Goal: Task Accomplishment & Management: Use online tool/utility

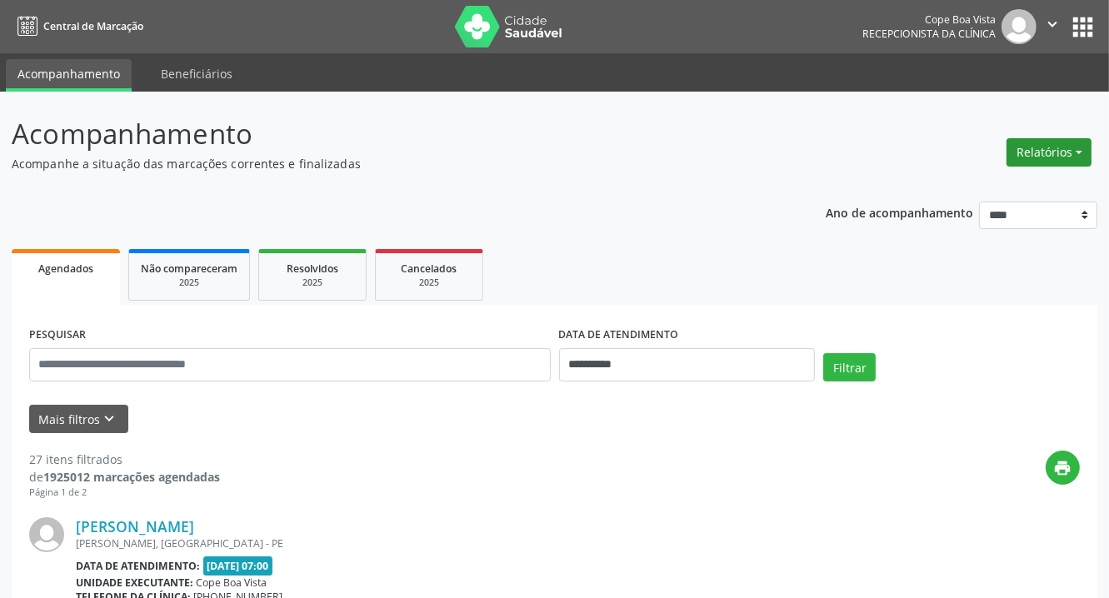
click at [1067, 165] on button "Relatórios" at bounding box center [1048, 152] width 85 height 28
click at [1036, 193] on link "Agendamentos" at bounding box center [1001, 188] width 179 height 23
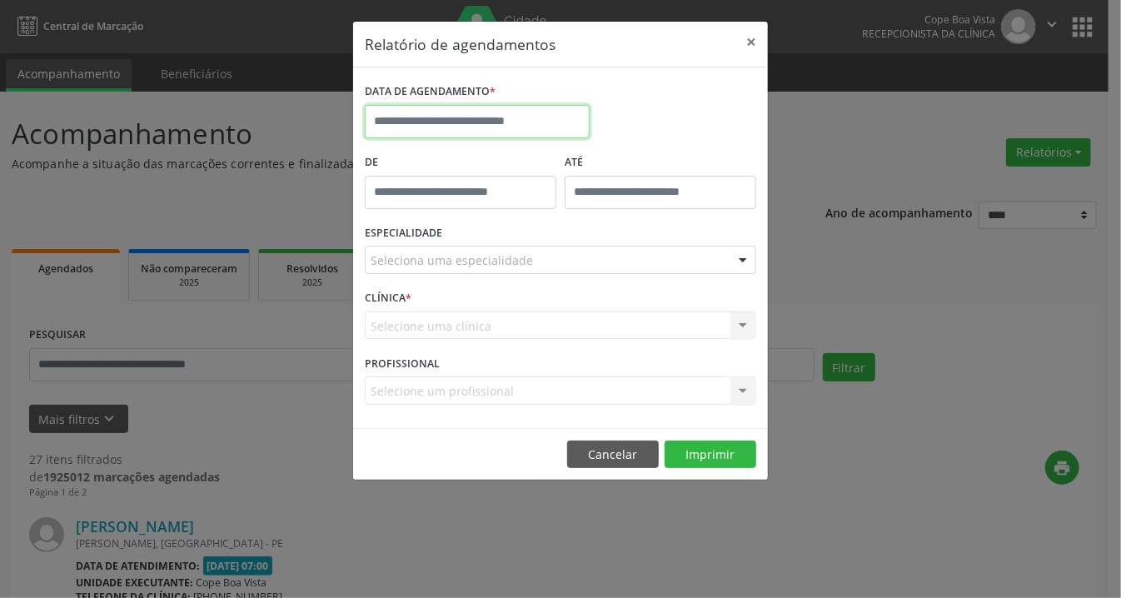
click at [432, 114] on input "text" at bounding box center [477, 121] width 225 height 33
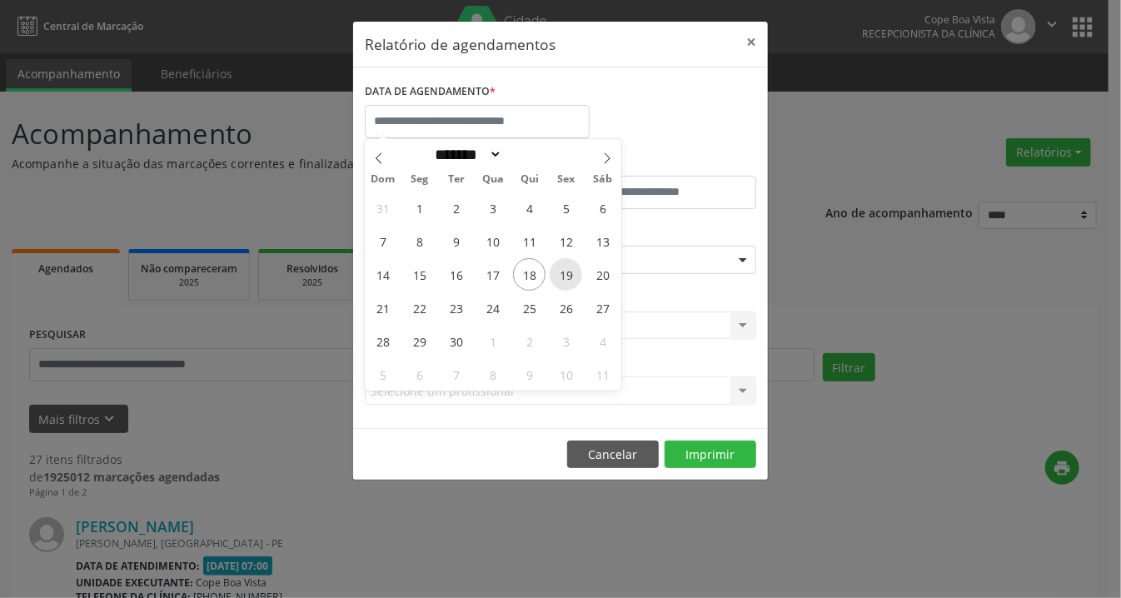
click at [572, 281] on span "19" at bounding box center [566, 274] width 32 height 32
type input "**********"
click at [572, 281] on span "19" at bounding box center [566, 274] width 32 height 32
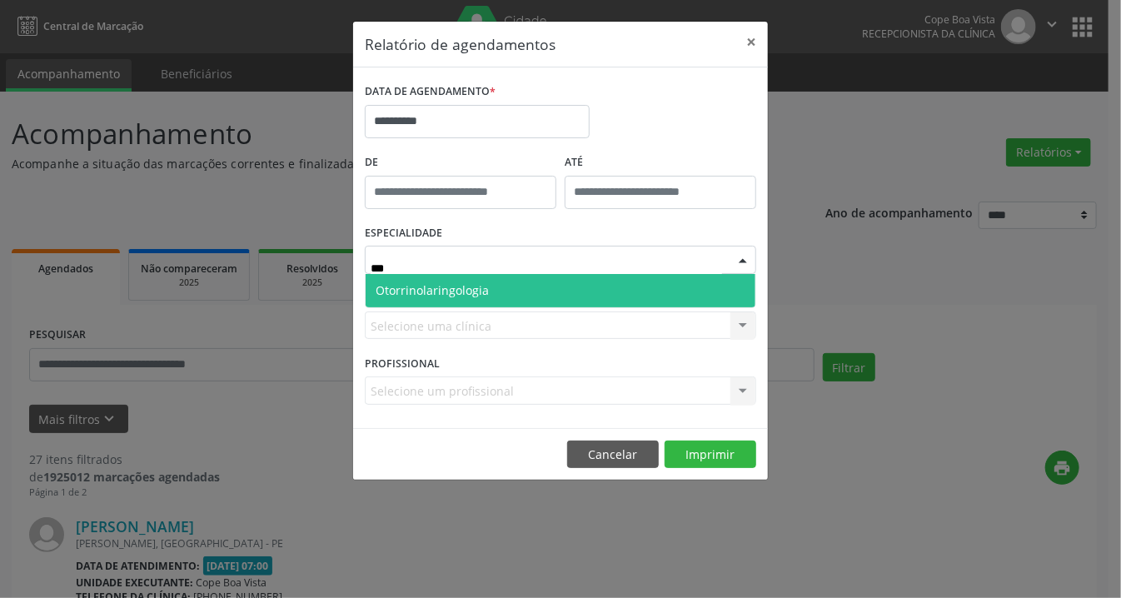
click at [506, 288] on span "Otorrinolaringologia" at bounding box center [561, 290] width 390 height 33
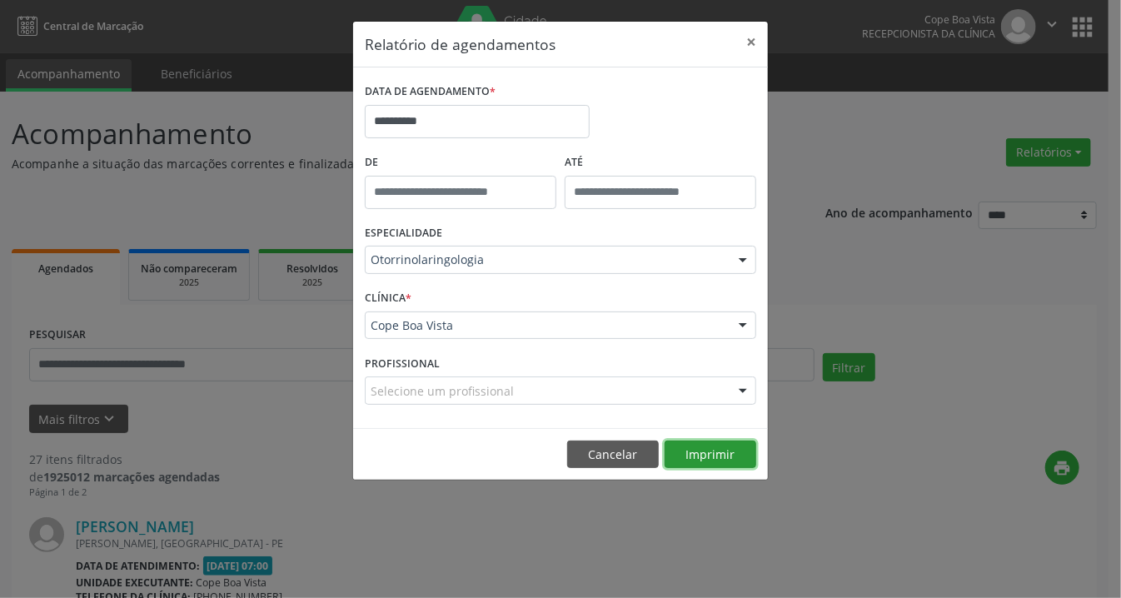
click at [741, 450] on button "Imprimir" at bounding box center [711, 455] width 92 height 28
click at [491, 248] on div "Otorrinolaringologia" at bounding box center [561, 260] width 392 height 28
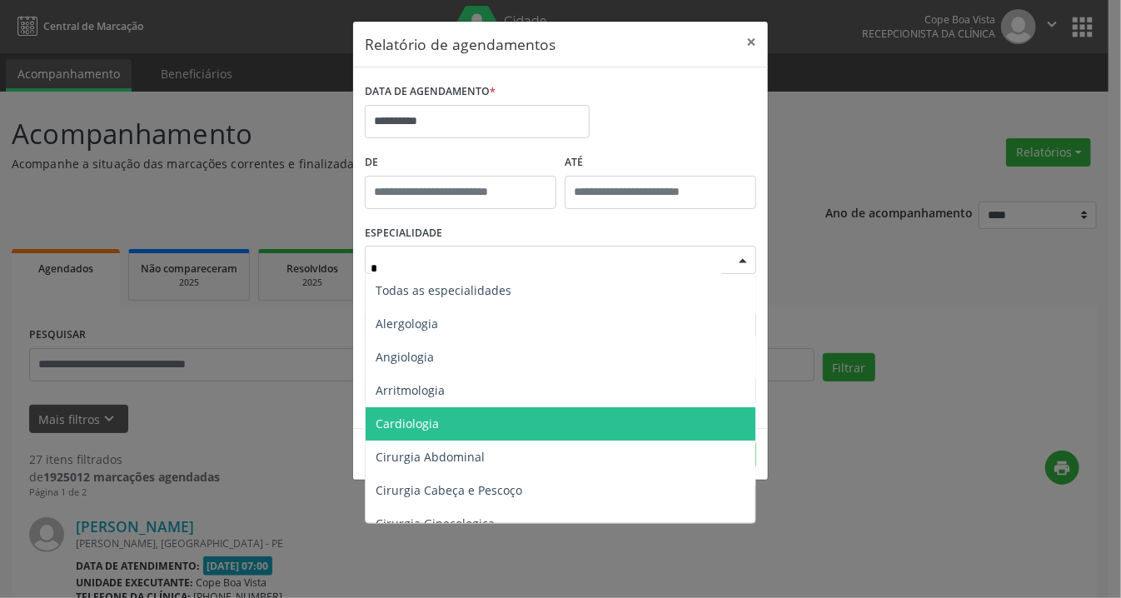
type input "**"
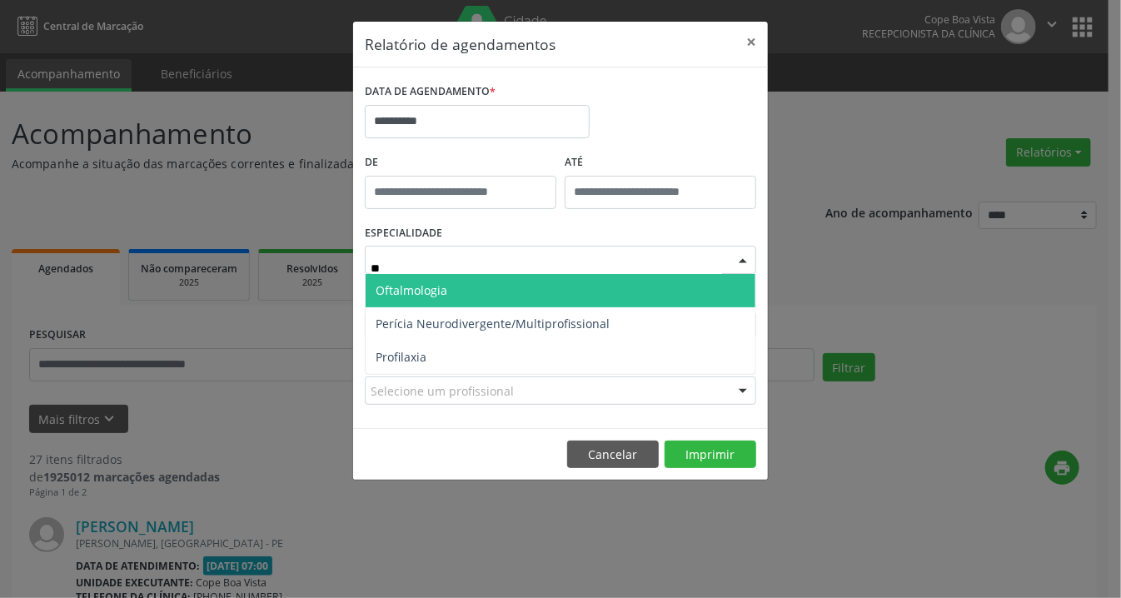
click at [483, 291] on span "Oftalmologia" at bounding box center [561, 290] width 390 height 33
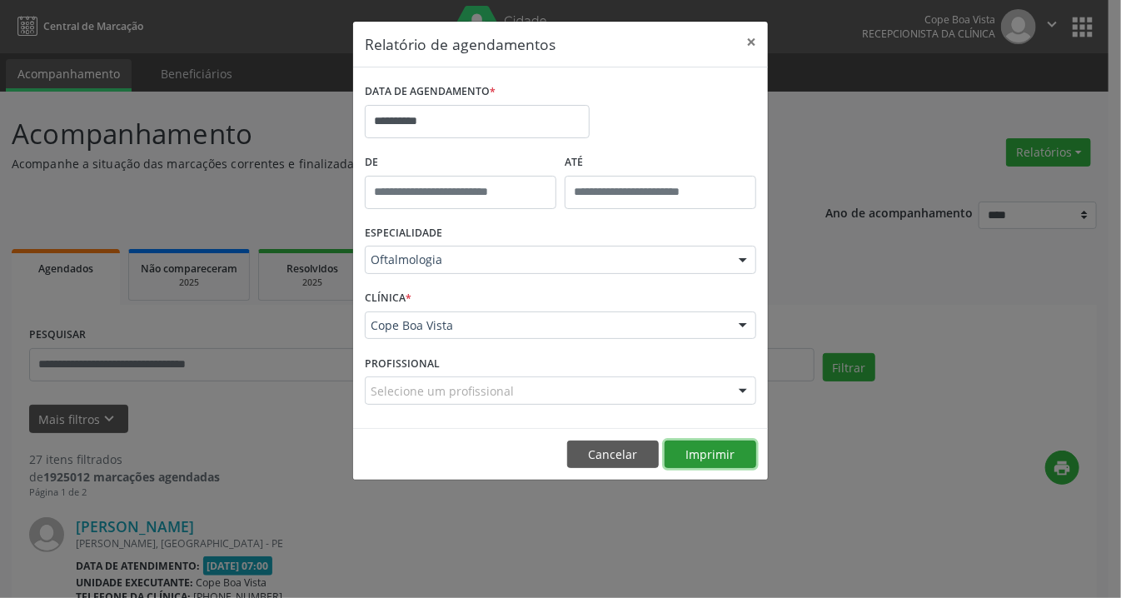
click at [704, 461] on button "Imprimir" at bounding box center [711, 455] width 92 height 28
click at [750, 34] on button "×" at bounding box center [751, 42] width 33 height 41
